Goal: Communication & Community: Participate in discussion

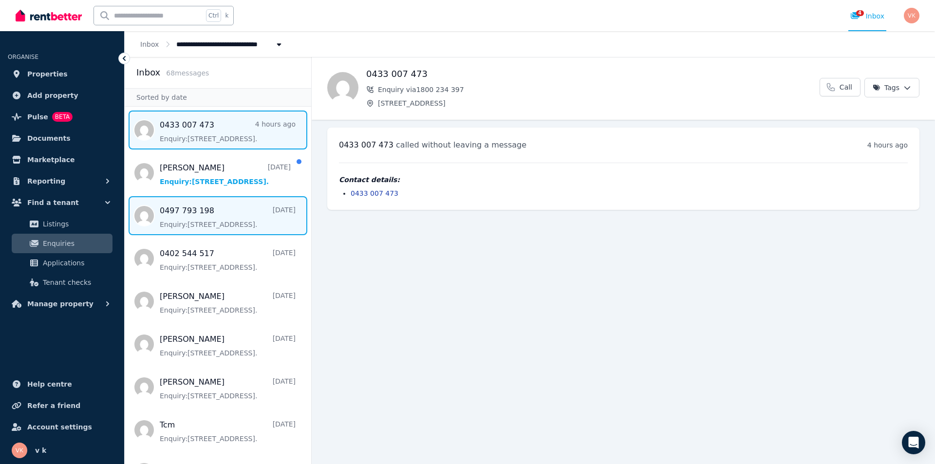
click at [205, 211] on span "Message list" at bounding box center [218, 215] width 186 height 39
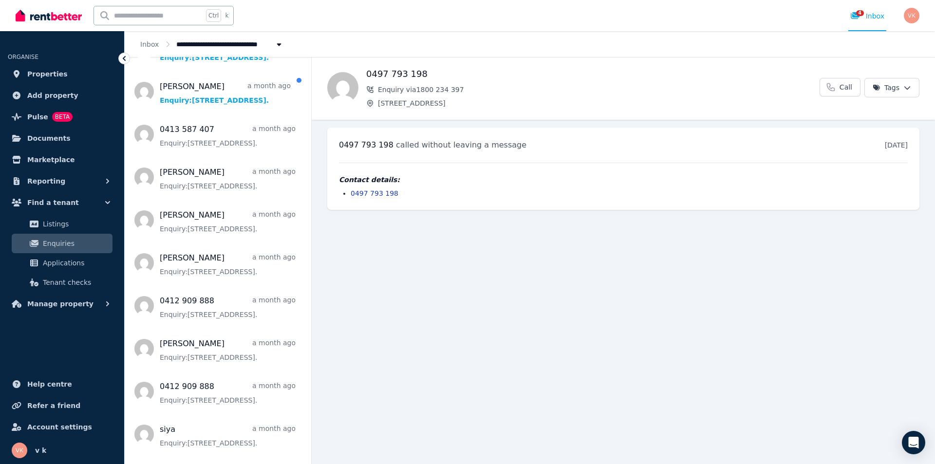
scroll to position [464, 0]
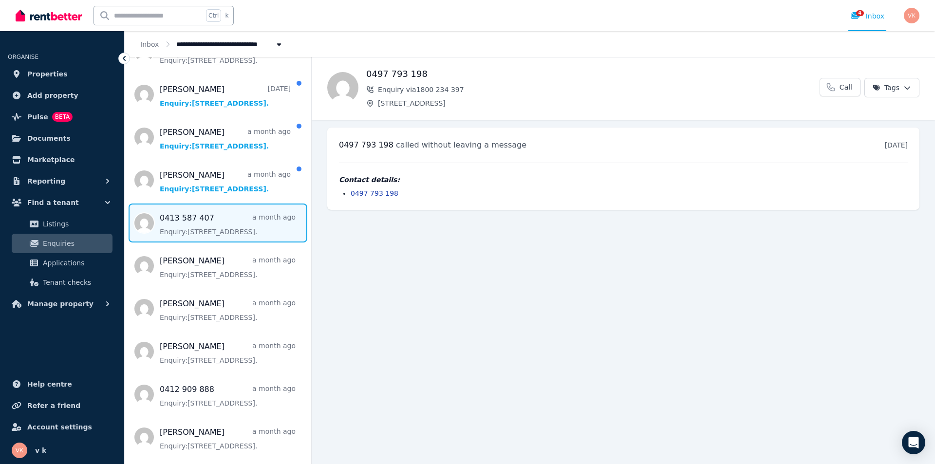
click at [231, 222] on span "Message list" at bounding box center [218, 223] width 186 height 39
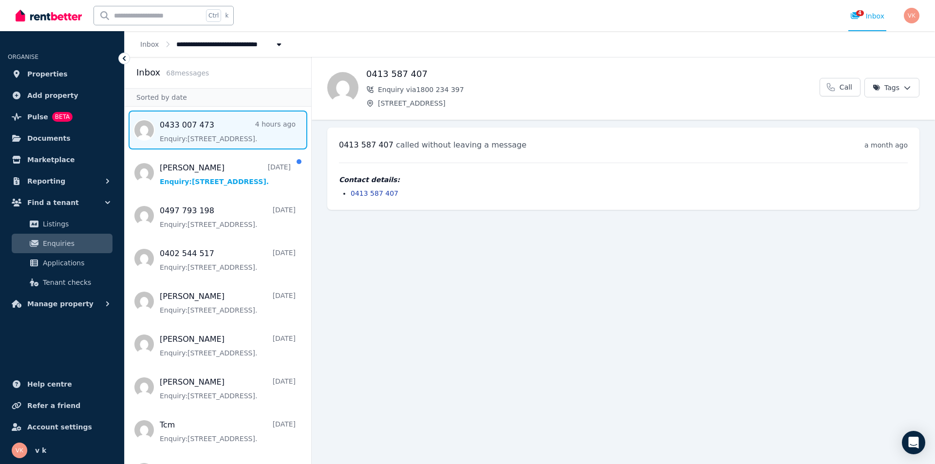
click at [191, 129] on span "Message list" at bounding box center [218, 130] width 186 height 39
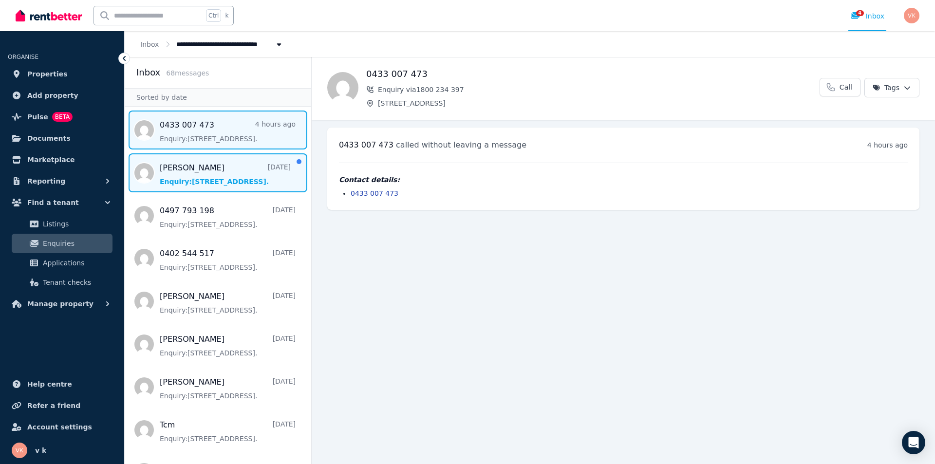
click at [215, 170] on span "Message list" at bounding box center [218, 172] width 186 height 39
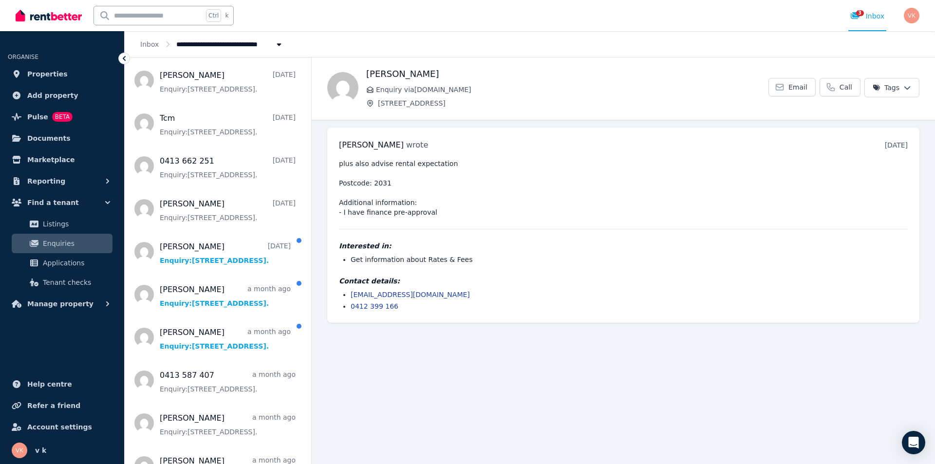
scroll to position [315, 0]
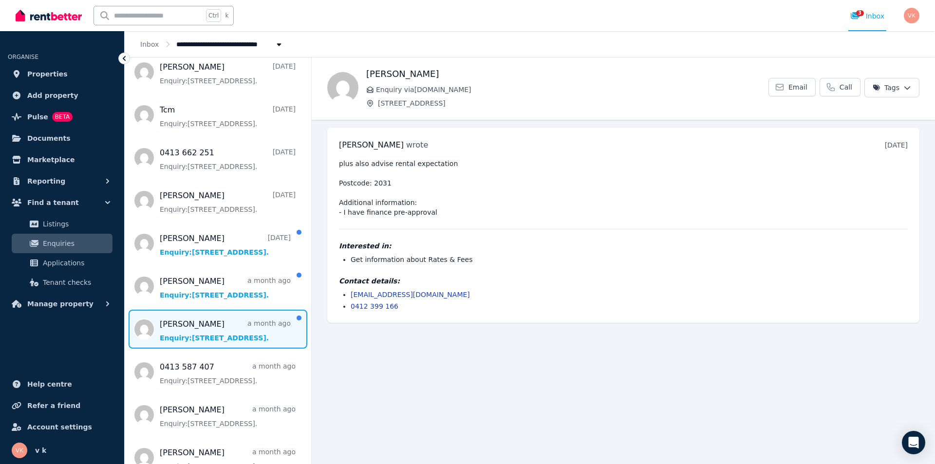
click at [237, 327] on span "Message list" at bounding box center [218, 329] width 186 height 39
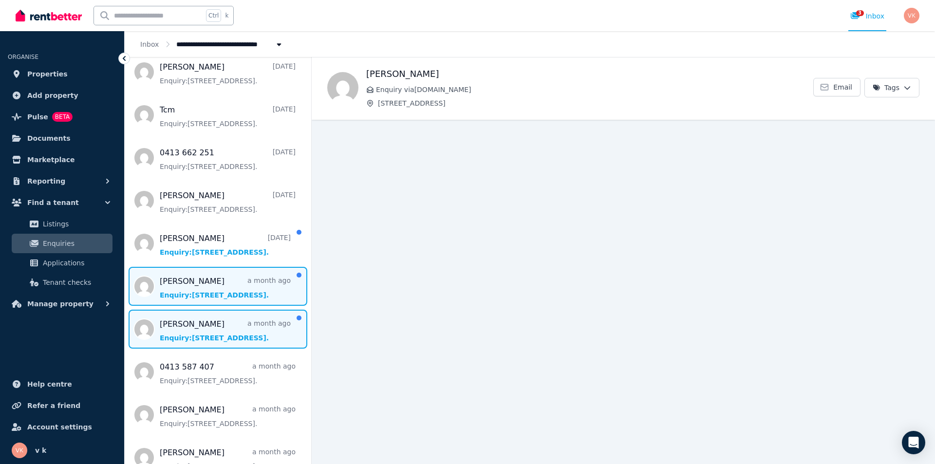
click at [227, 290] on span "Message list" at bounding box center [218, 286] width 186 height 39
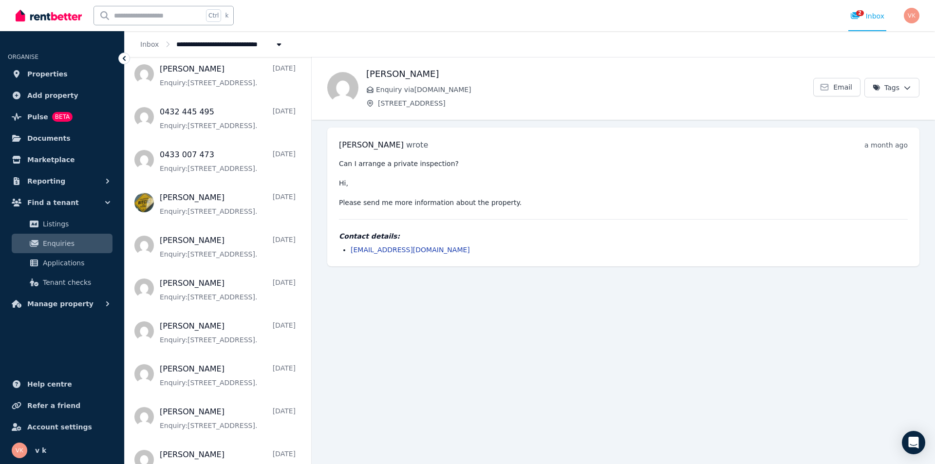
scroll to position [1302, 0]
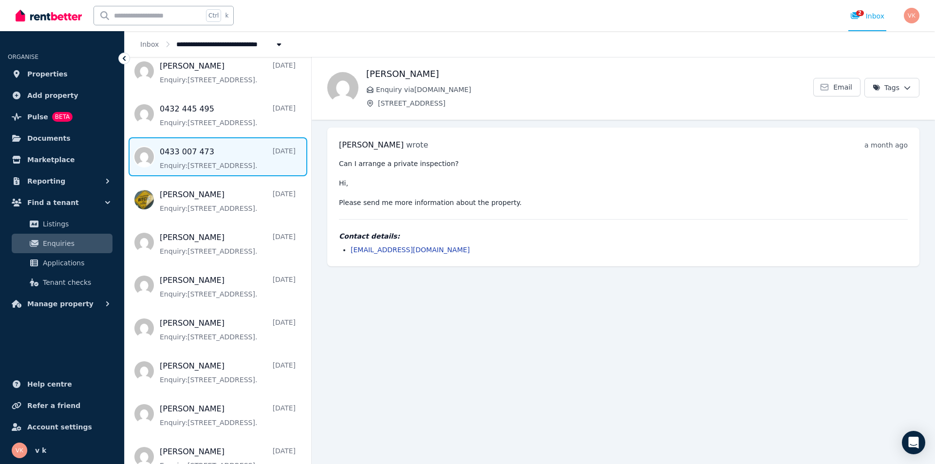
click at [187, 155] on span "Message list" at bounding box center [218, 156] width 186 height 39
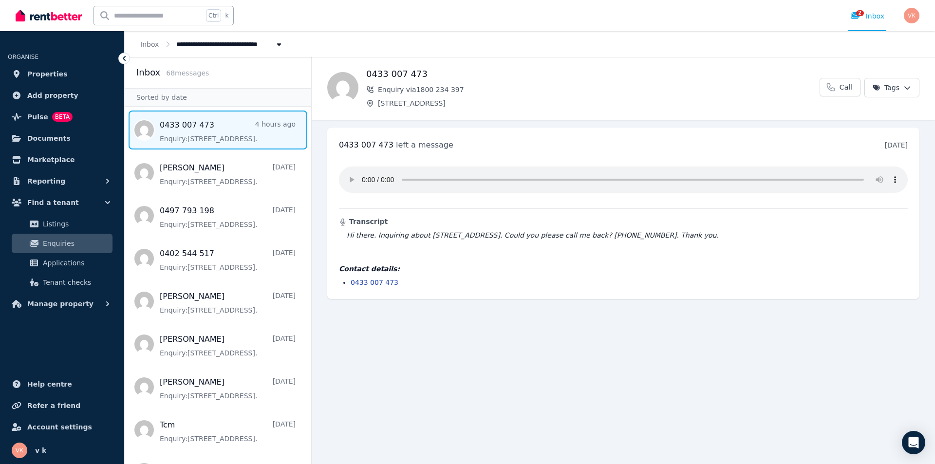
click at [226, 128] on span "Message list" at bounding box center [218, 130] width 186 height 39
